Goal: Transaction & Acquisition: Purchase product/service

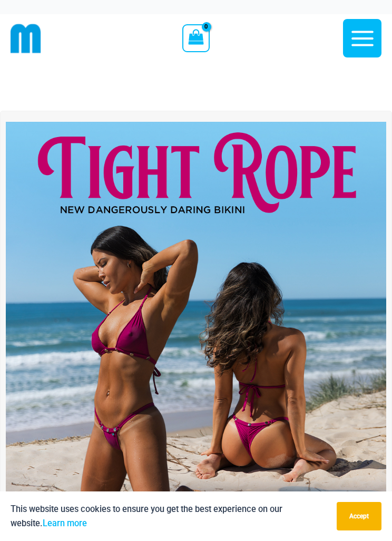
click at [355, 42] on icon "button" at bounding box center [362, 38] width 26 height 26
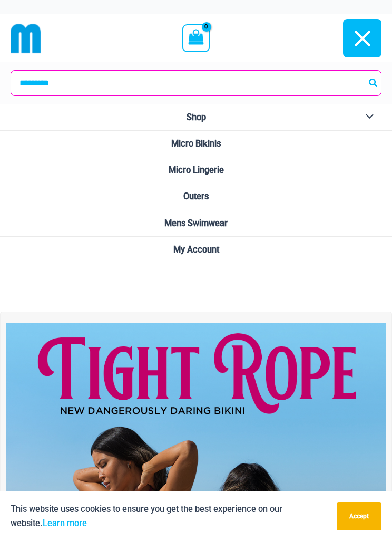
click at [218, 222] on span "Mens Swimwear" at bounding box center [195, 223] width 63 height 10
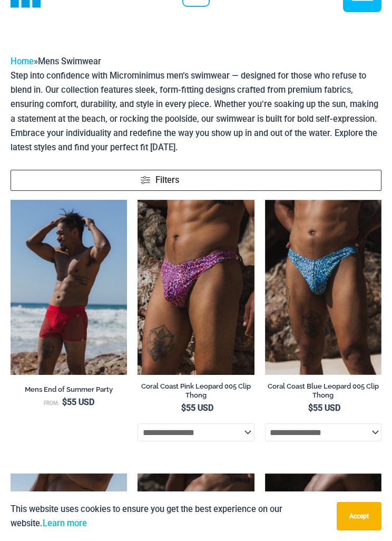
scroll to position [74, 0]
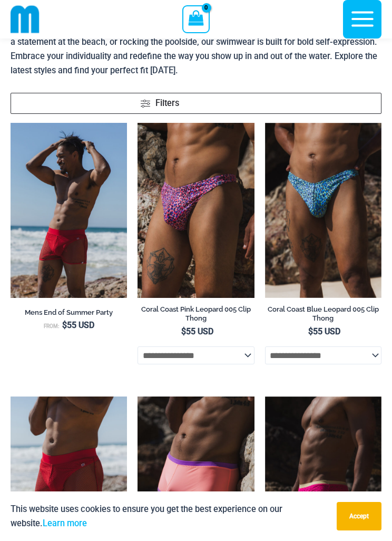
click at [94, 314] on h2 "Mens End of Summer Party" at bounding box center [69, 312] width 116 height 9
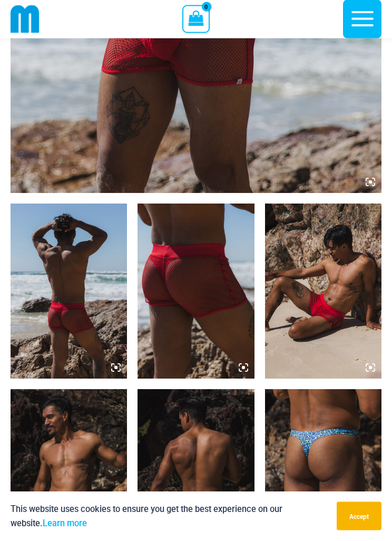
scroll to position [506, 0]
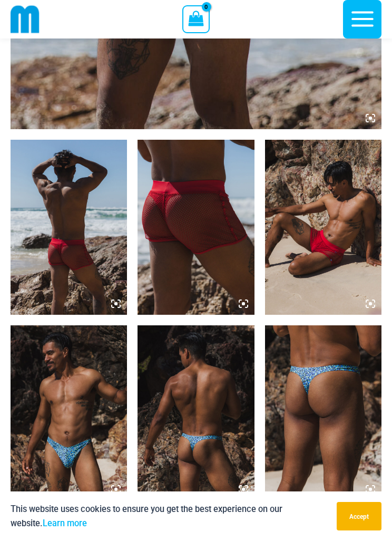
click at [229, 251] on img at bounding box center [196, 227] width 116 height 175
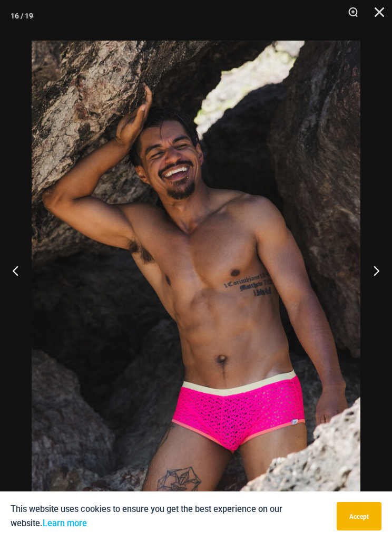
click at [386, 14] on button "Close" at bounding box center [376, 16] width 26 height 32
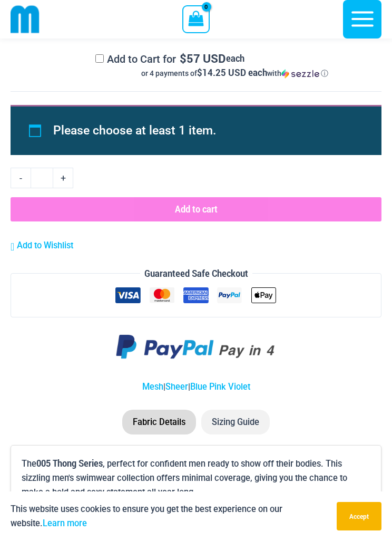
scroll to position [3141, 0]
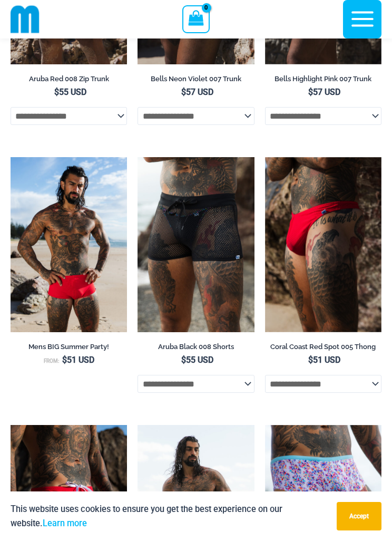
scroll to position [633, 0]
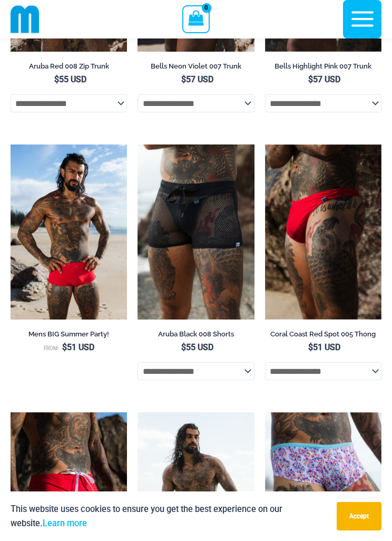
click at [217, 336] on h2 "Aruba Black 008 Shorts" at bounding box center [196, 333] width 116 height 9
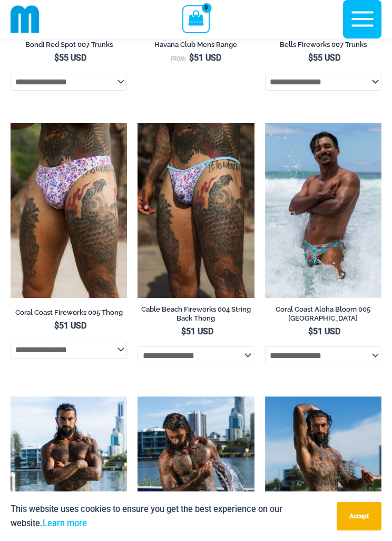
scroll to position [1189, 0]
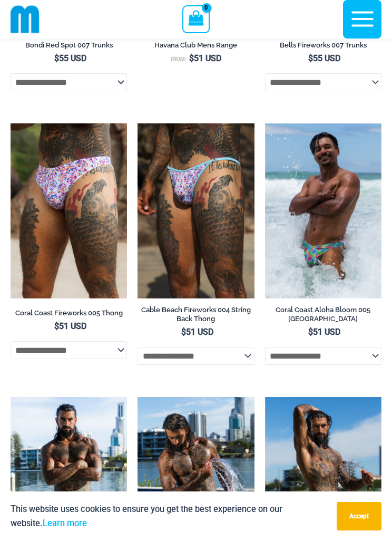
click at [225, 314] on h2 "Cable Beach Fireworks 004 String Back Thong" at bounding box center [196, 314] width 116 height 18
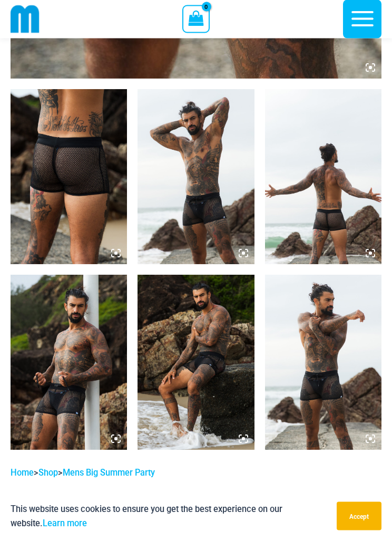
scroll to position [557, 0]
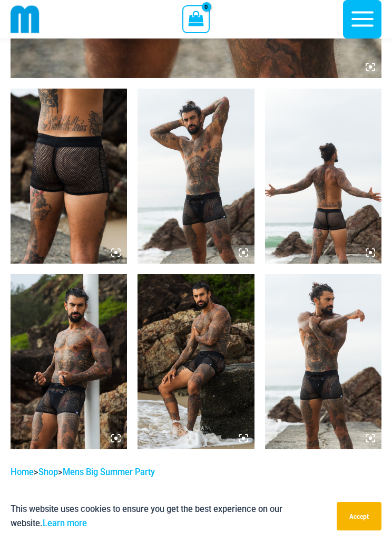
click at [306, 362] on img at bounding box center [323, 361] width 116 height 175
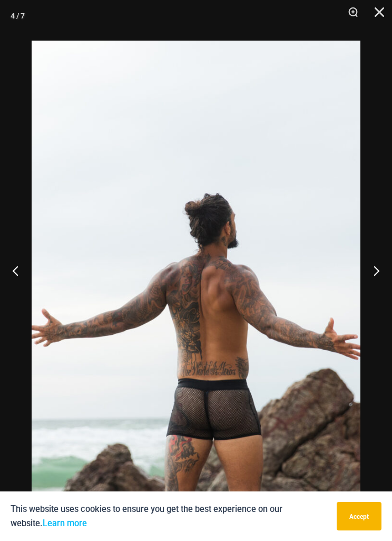
scroll to position [591, 0]
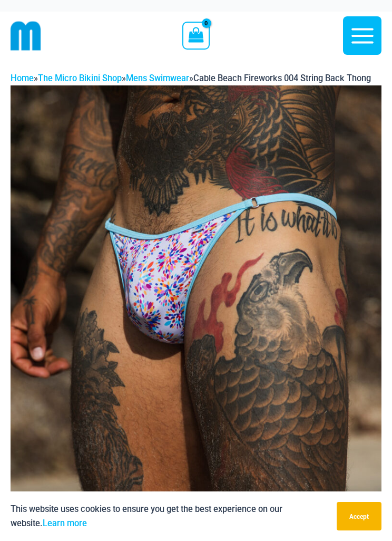
scroll to position [1, 0]
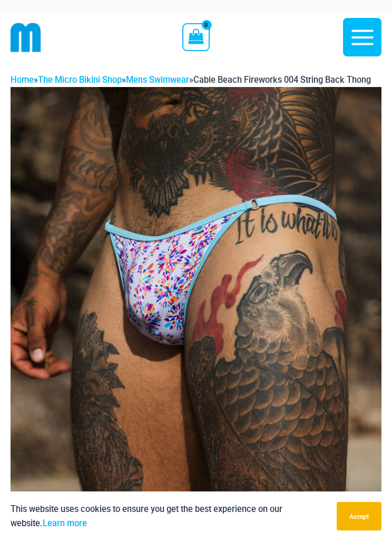
click at [360, 26] on icon "button" at bounding box center [362, 37] width 26 height 26
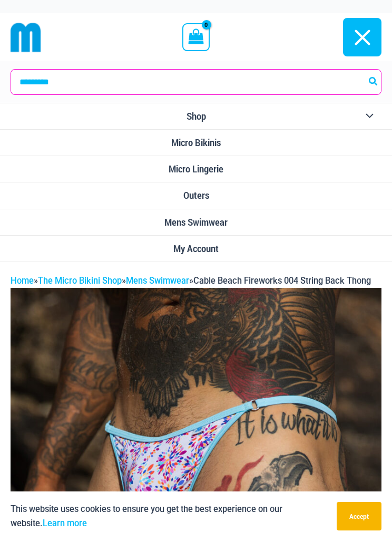
click at [365, 120] on button "Menu Toggle" at bounding box center [367, 116] width 29 height 26
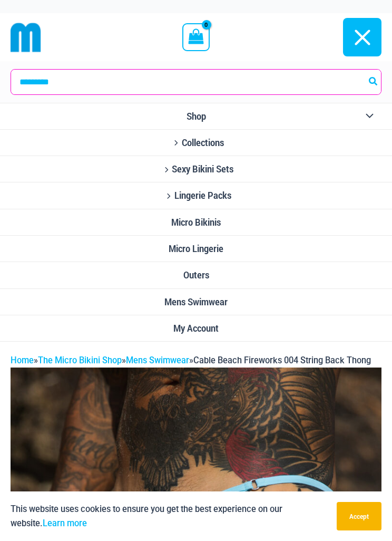
click at [364, 117] on button "Menu Toggle" at bounding box center [367, 116] width 29 height 26
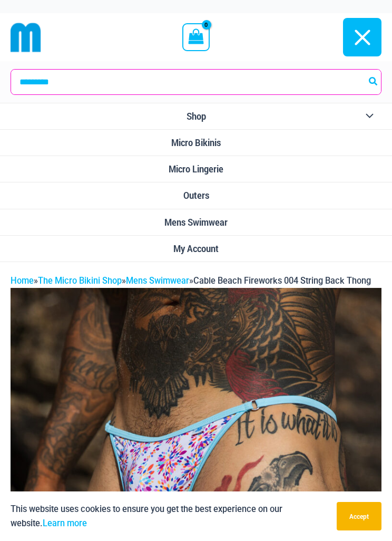
click at [216, 143] on span "Micro Bikinis" at bounding box center [196, 142] width 50 height 11
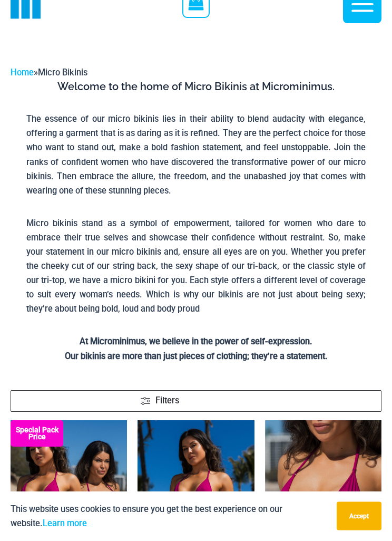
scroll to position [12, 0]
